Goal: Browse casually

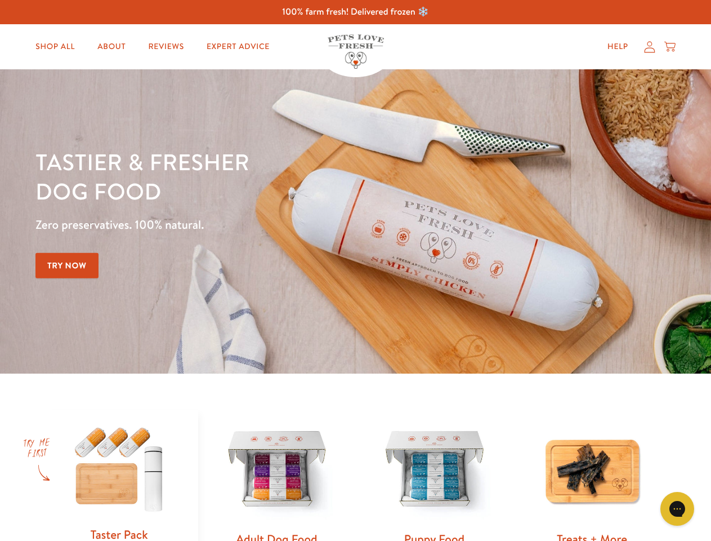
click at [355, 270] on div "Tastier & fresher dog food Zero preservatives. 100% natural. Try Now" at bounding box center [248, 221] width 427 height 149
click at [678, 509] on icon "Gorgias live chat" at bounding box center [677, 508] width 11 height 11
